Goal: Task Accomplishment & Management: Manage account settings

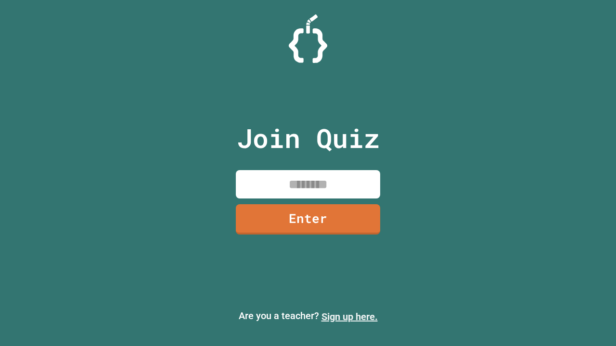
click at [349, 317] on link "Sign up here." at bounding box center [349, 317] width 56 height 12
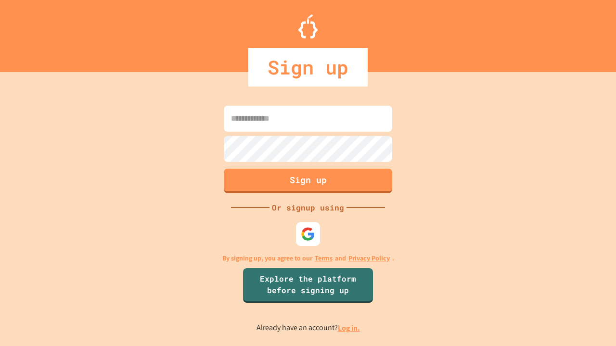
click at [349, 328] on link "Log in." at bounding box center [349, 328] width 22 height 10
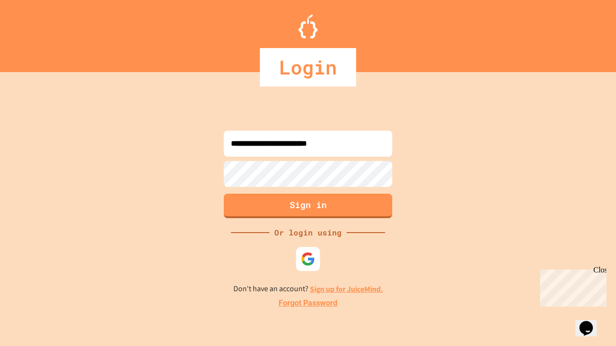
type input "**********"
